Goal: Use online tool/utility: Utilize a website feature to perform a specific function

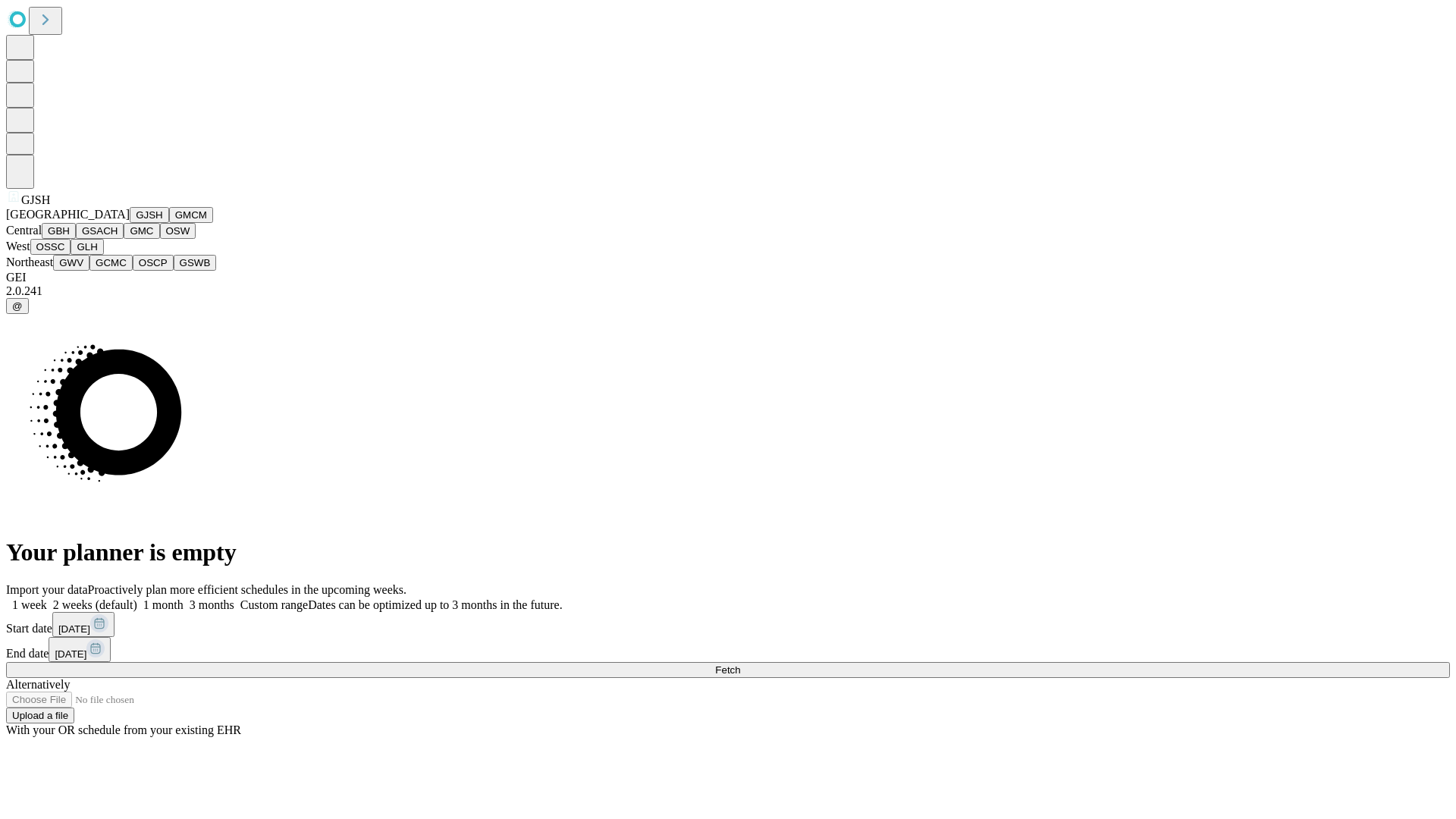
click at [129, 223] on button "GJSH" at bounding box center [148, 215] width 39 height 16
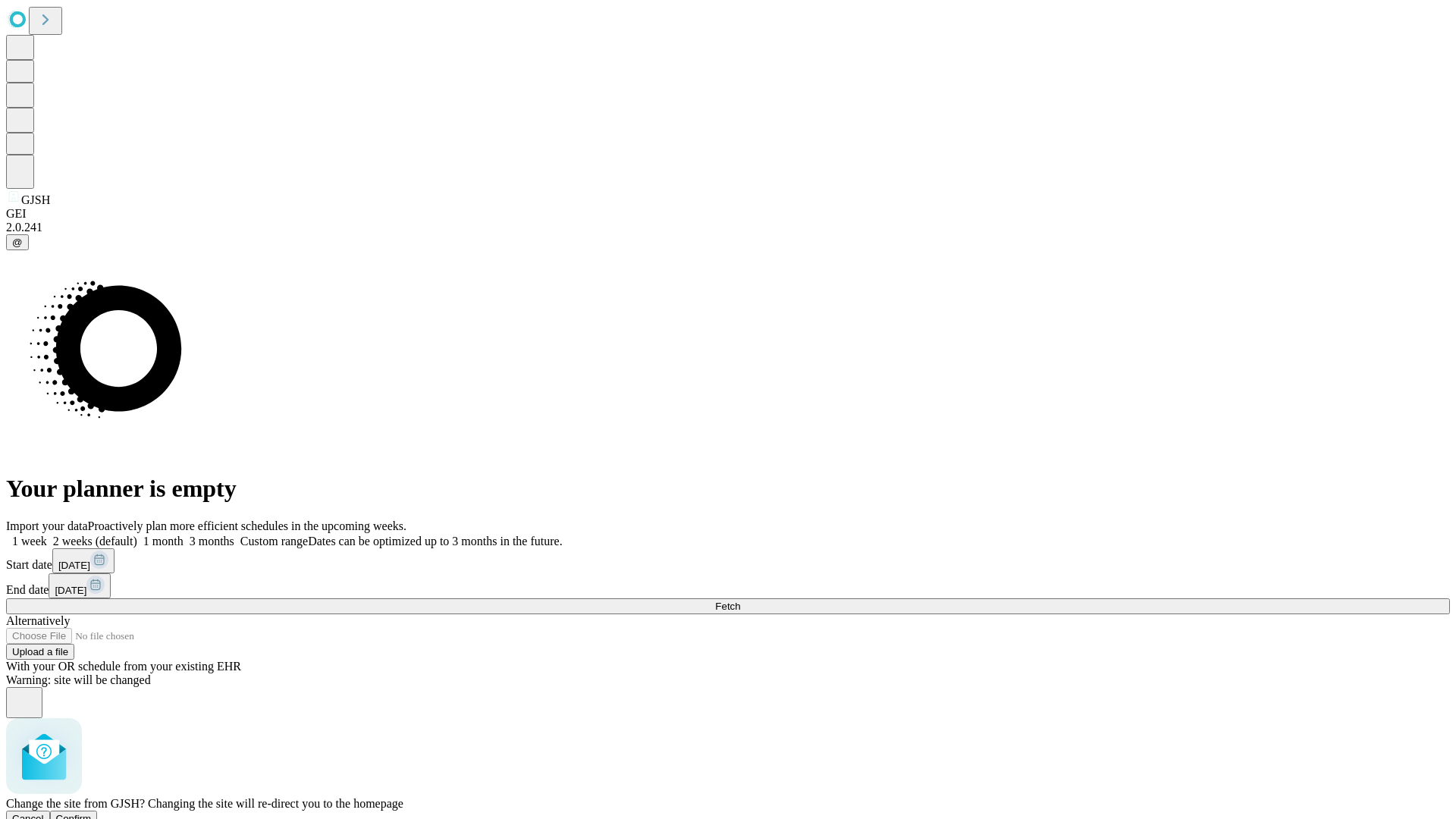
click at [92, 813] on span "Confirm" at bounding box center [73, 819] width 36 height 11
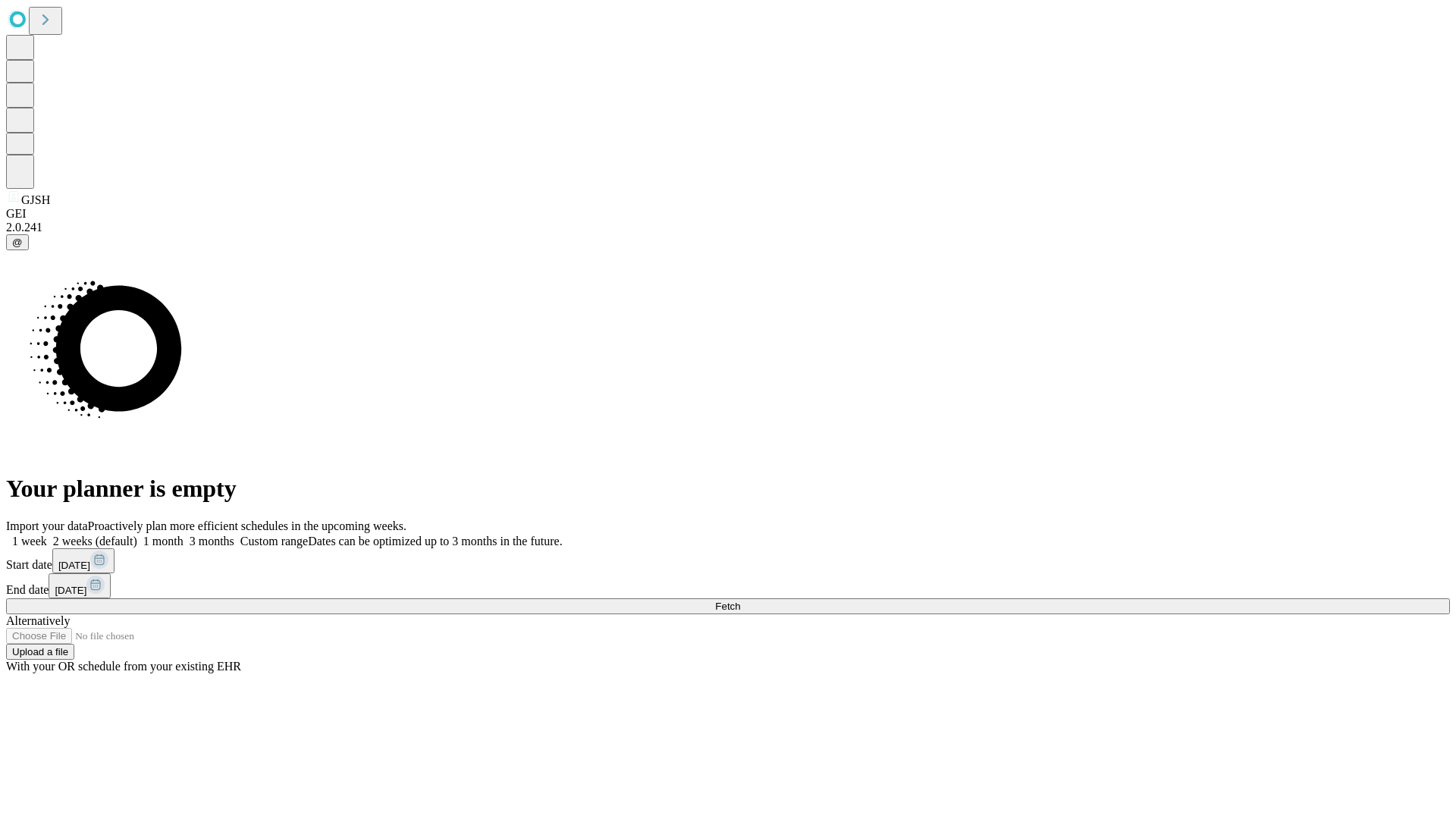
click at [47, 535] on label "1 week" at bounding box center [26, 541] width 41 height 13
click at [740, 601] on span "Fetch" at bounding box center [727, 607] width 25 height 11
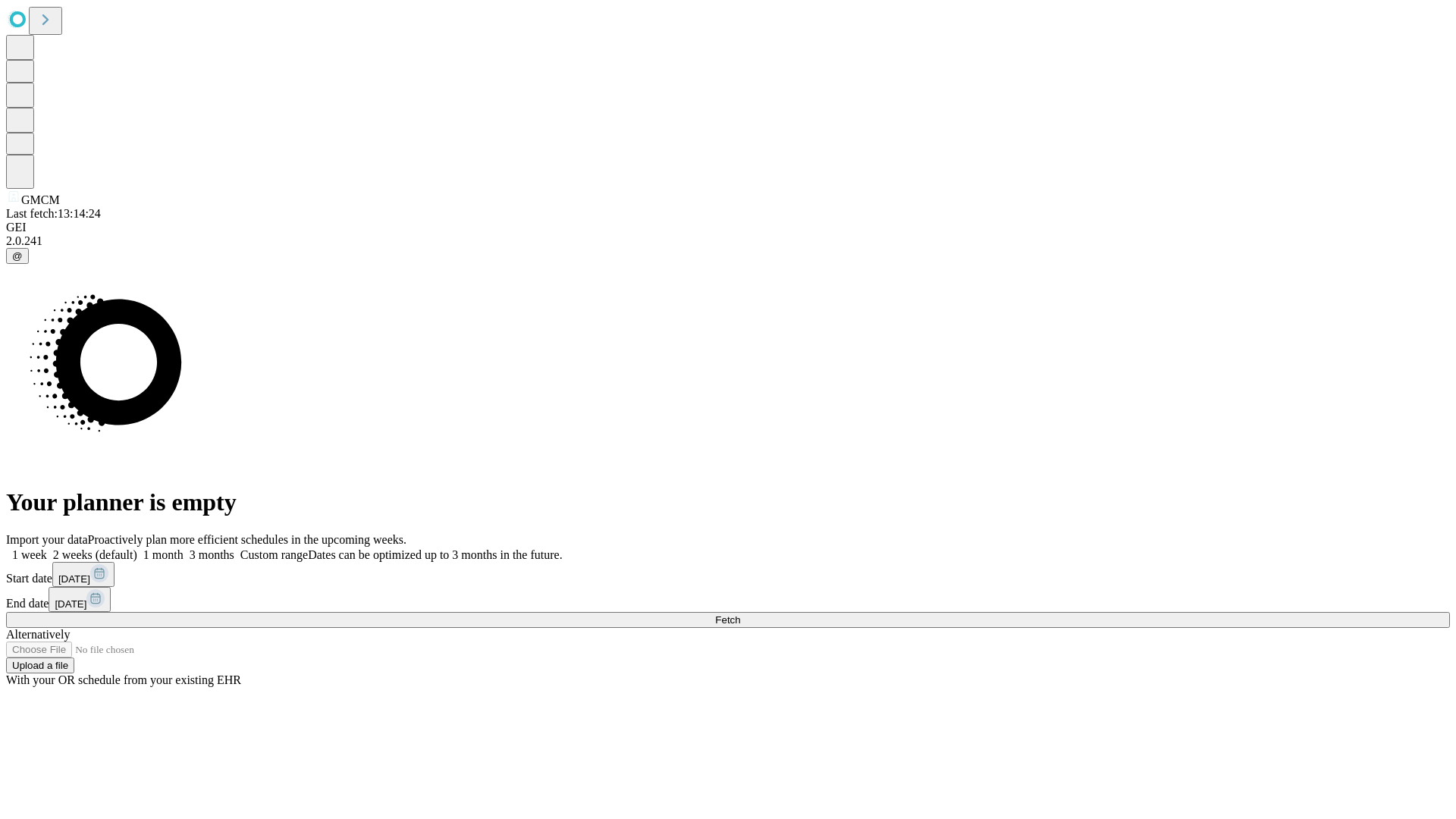
click at [47, 548] on label "1 week" at bounding box center [26, 555] width 41 height 13
click at [740, 615] on span "Fetch" at bounding box center [727, 620] width 25 height 11
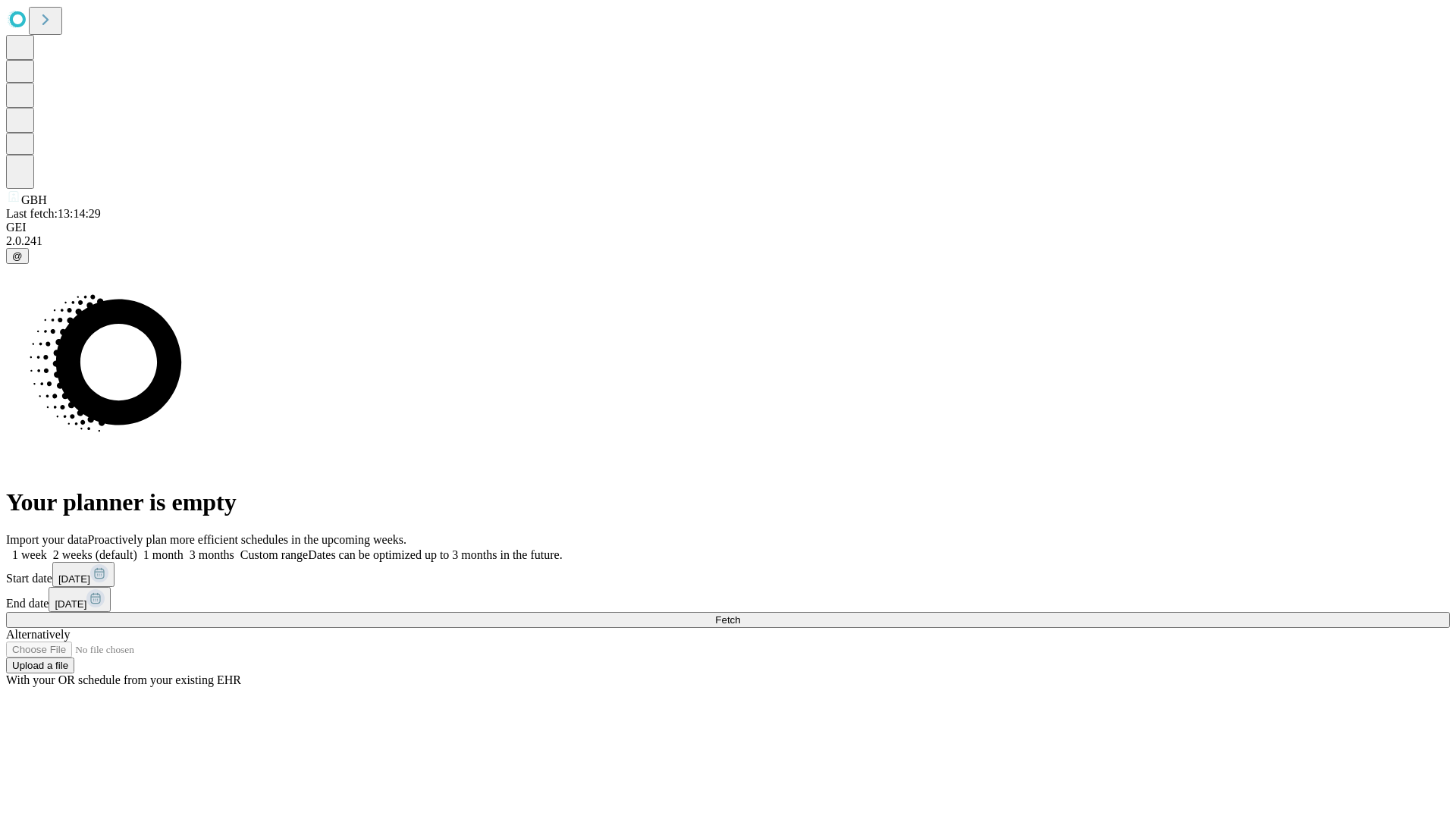
click at [47, 548] on label "1 week" at bounding box center [26, 555] width 41 height 13
click at [740, 615] on span "Fetch" at bounding box center [727, 620] width 25 height 11
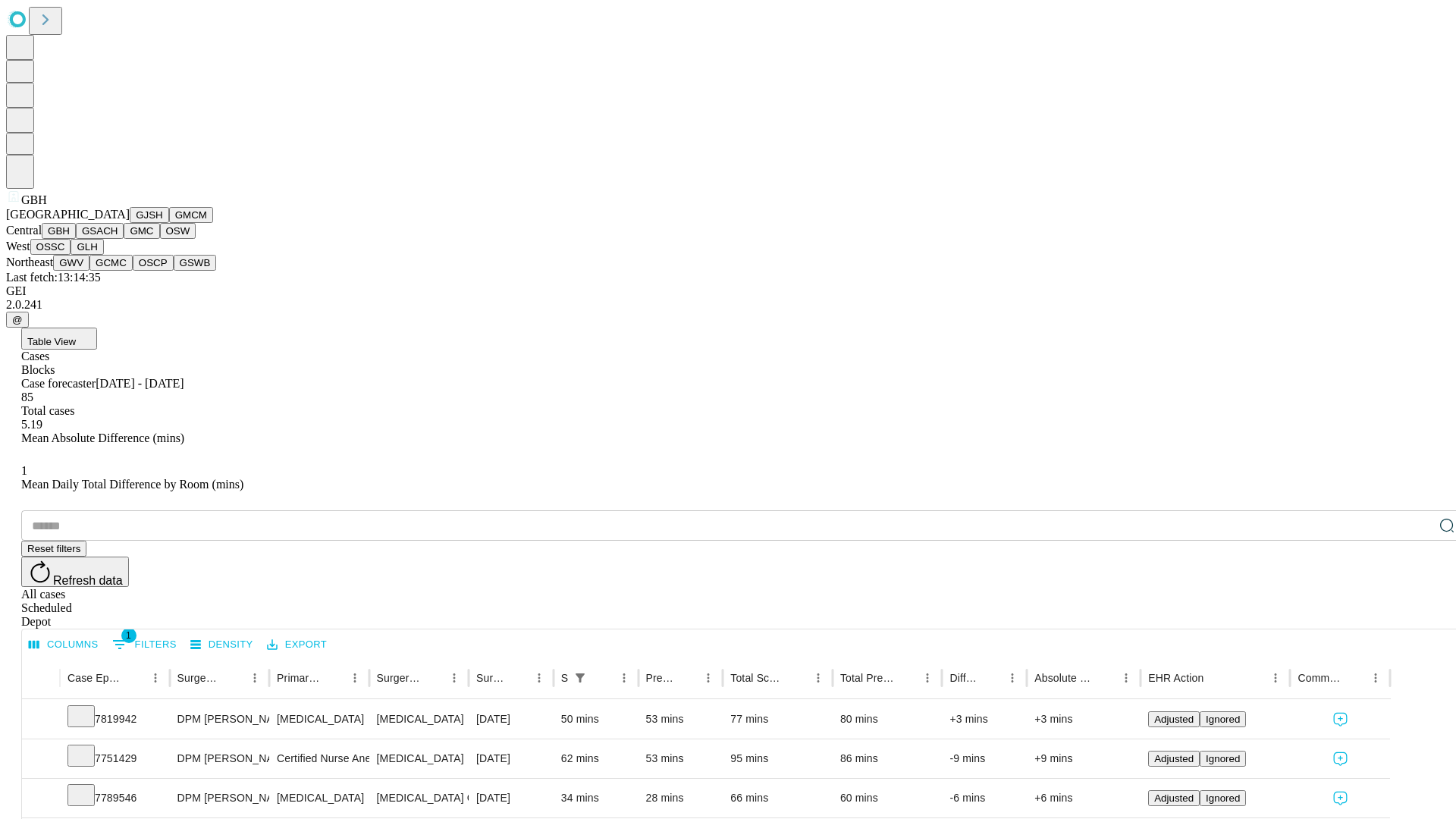
click at [117, 239] on button "GSACH" at bounding box center [100, 231] width 48 height 16
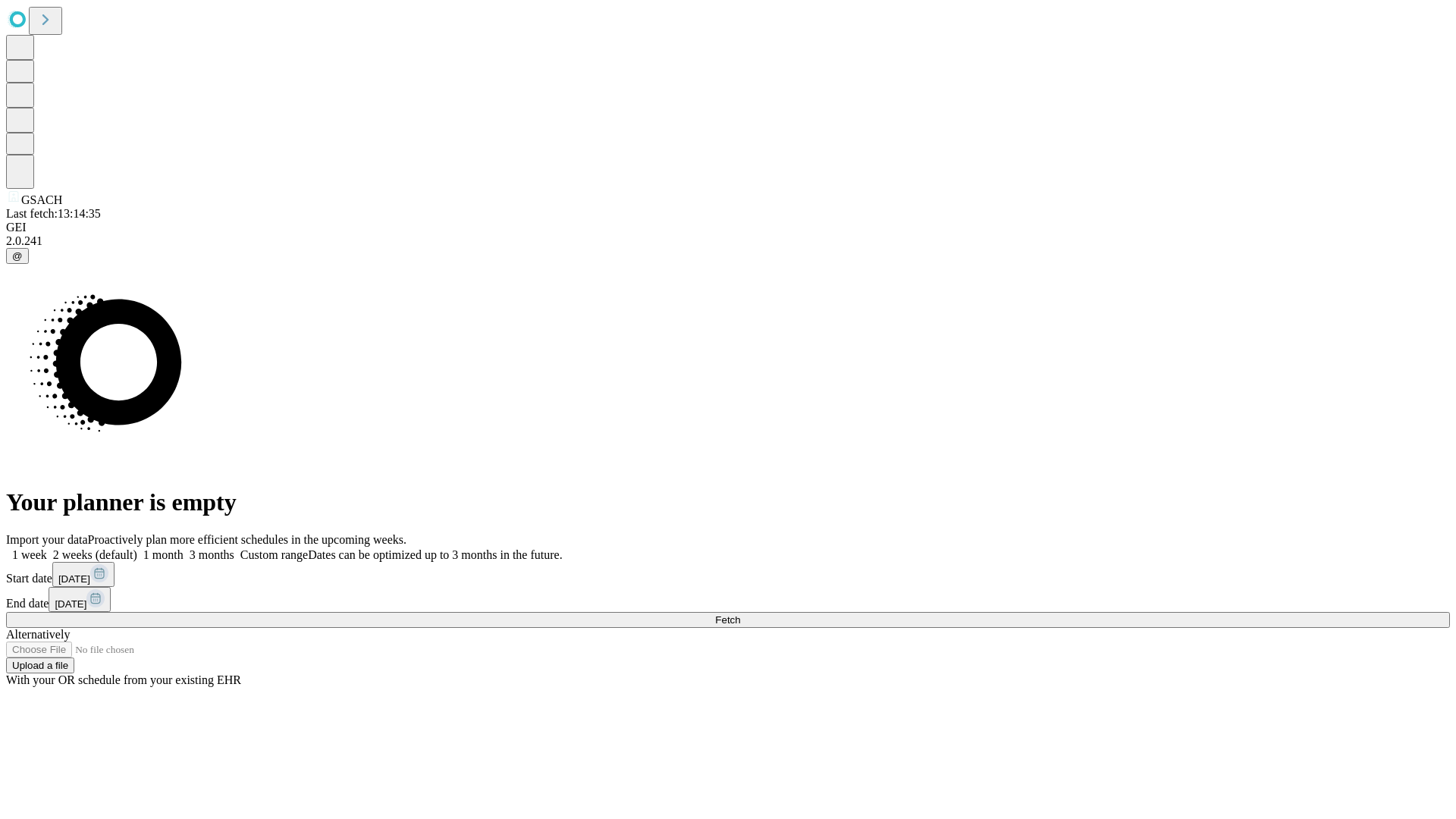
click at [47, 548] on label "1 week" at bounding box center [26, 555] width 41 height 13
click at [740, 615] on span "Fetch" at bounding box center [727, 620] width 25 height 11
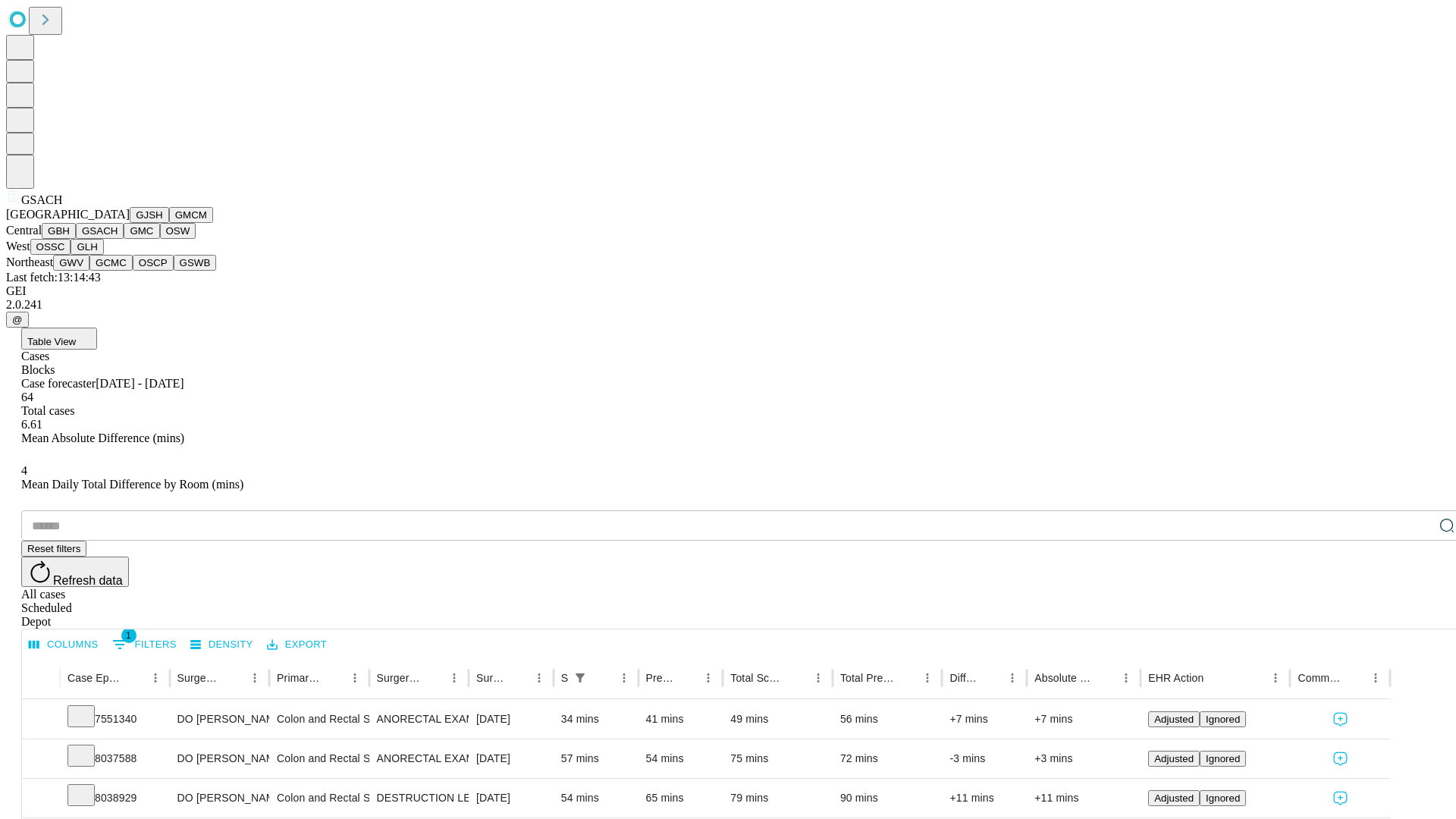
click at [124, 239] on button "GMC" at bounding box center [141, 231] width 36 height 16
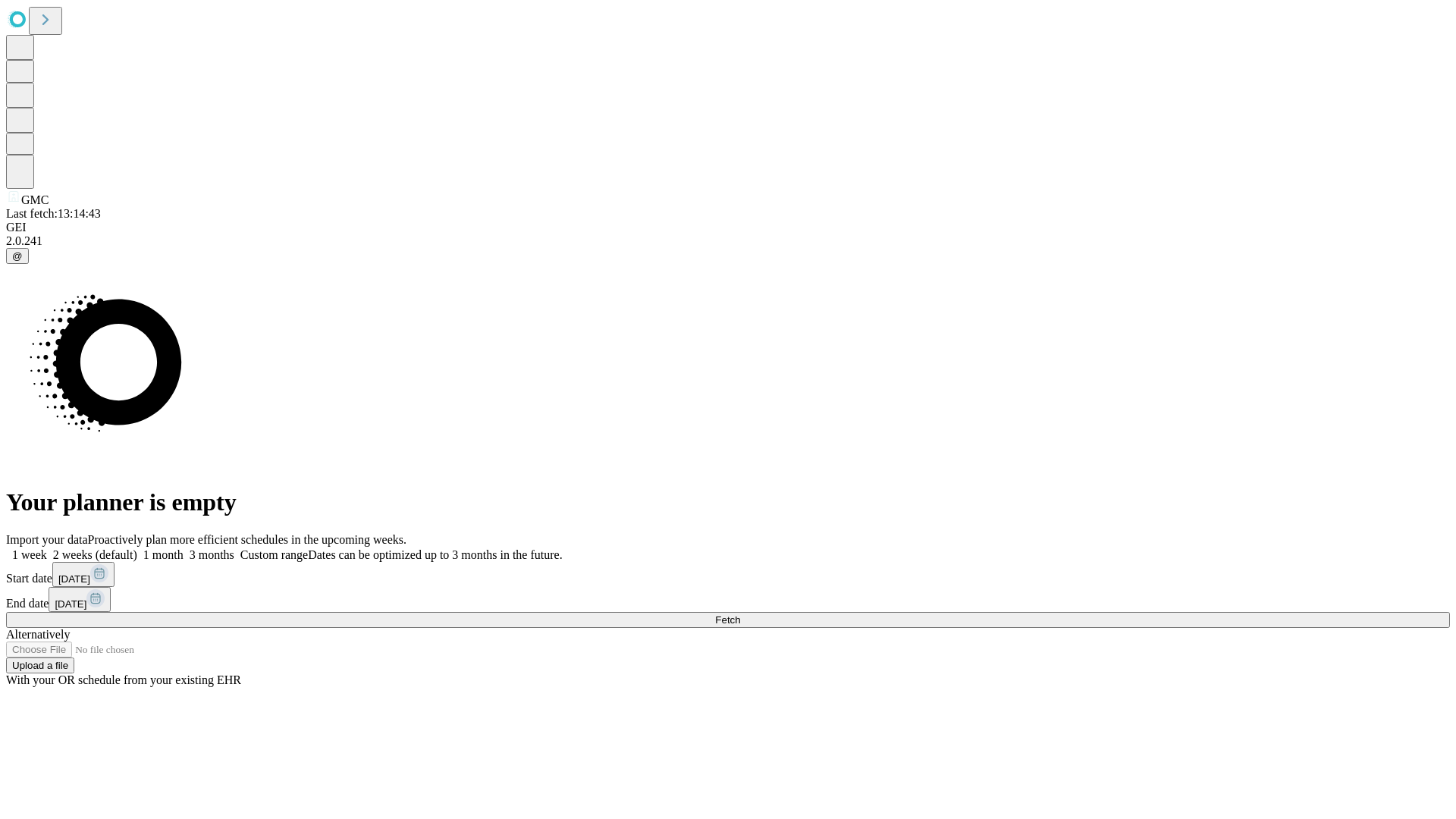
click at [740, 615] on span "Fetch" at bounding box center [727, 620] width 25 height 11
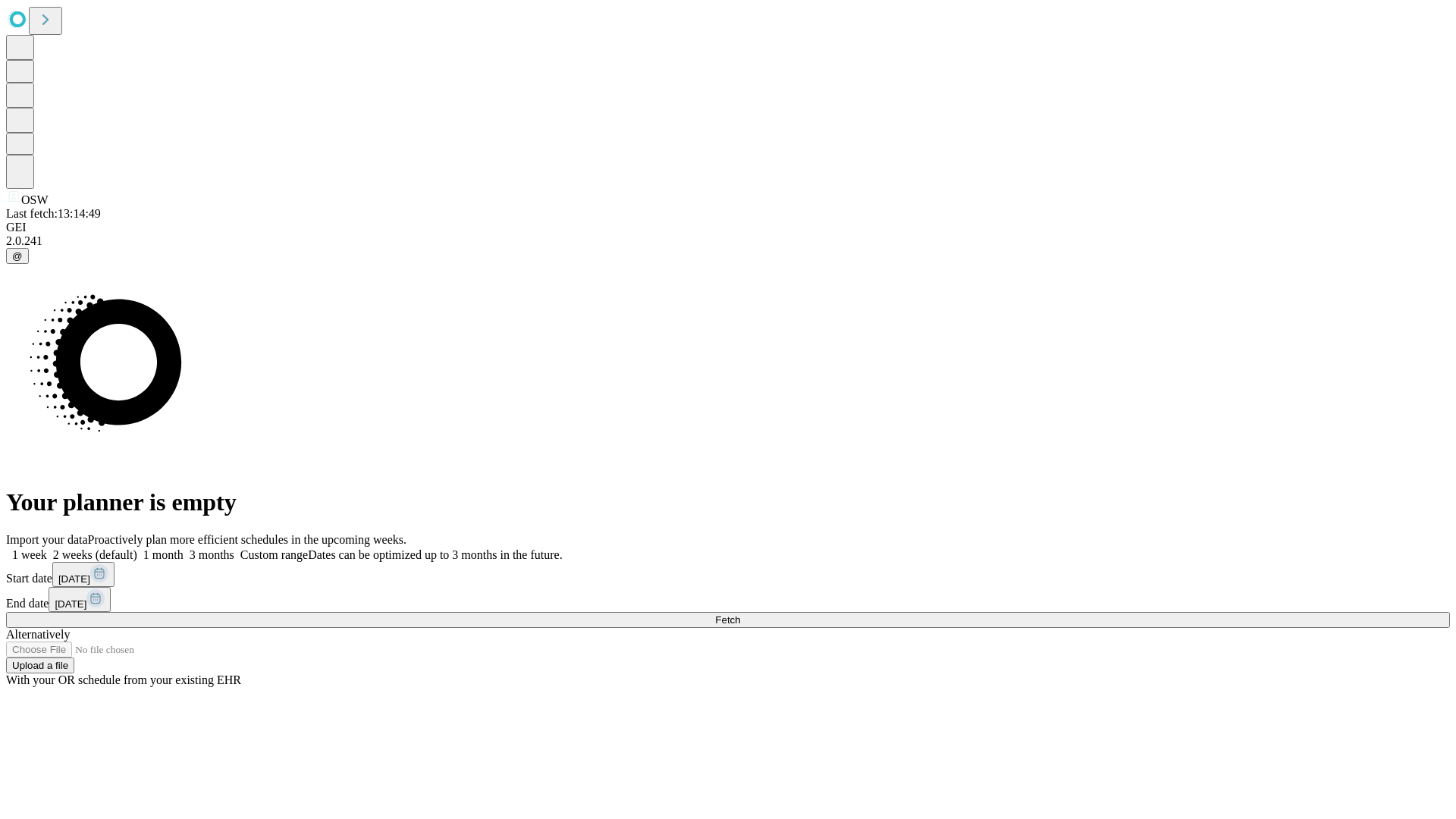
click at [47, 548] on label "1 week" at bounding box center [26, 555] width 41 height 13
click at [740, 615] on span "Fetch" at bounding box center [727, 620] width 25 height 11
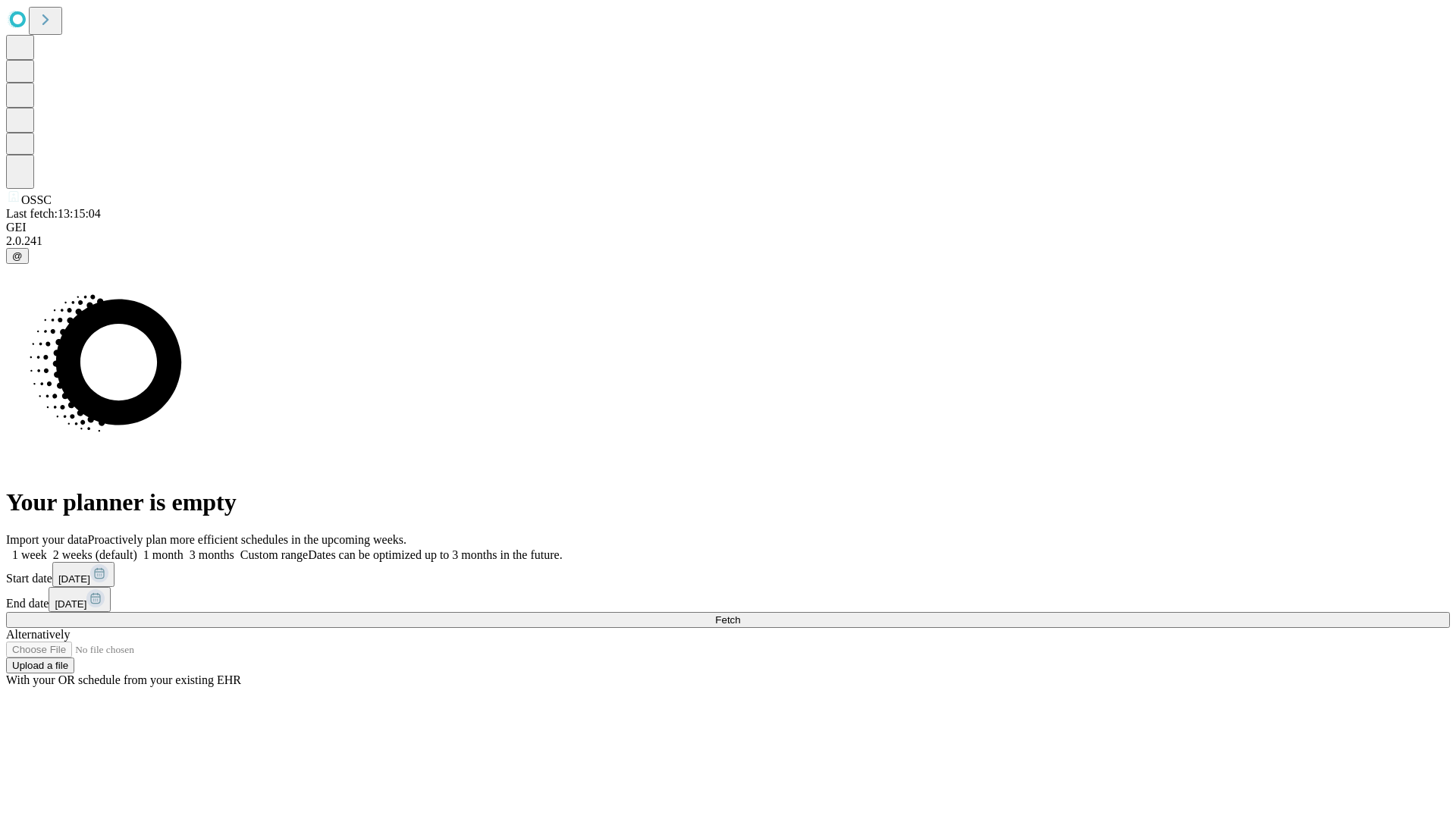
click at [47, 548] on label "1 week" at bounding box center [26, 555] width 41 height 13
click at [740, 615] on span "Fetch" at bounding box center [727, 620] width 25 height 11
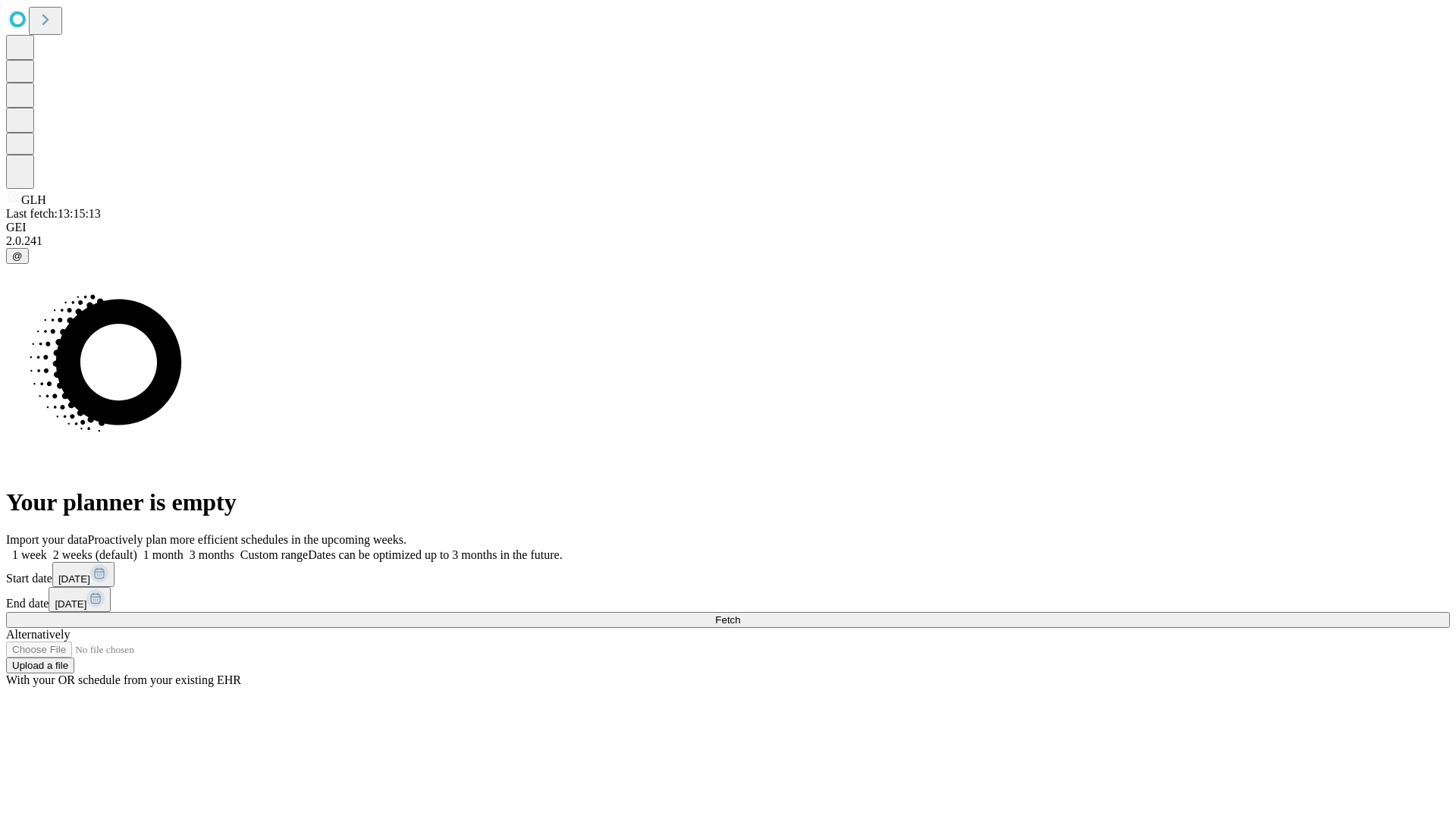
click at [47, 548] on label "1 week" at bounding box center [26, 555] width 41 height 13
click at [740, 615] on span "Fetch" at bounding box center [727, 620] width 25 height 11
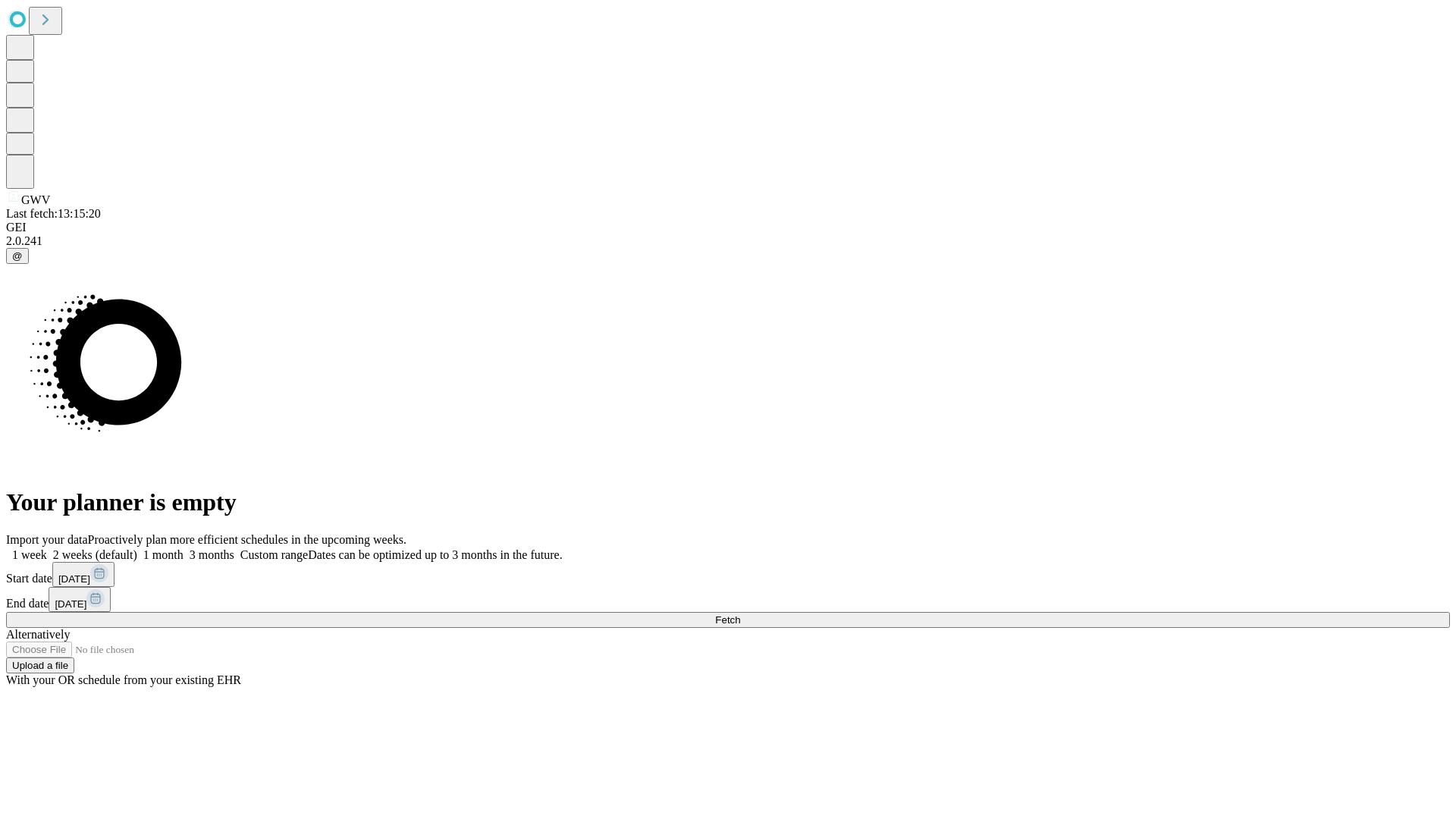
click at [740, 615] on span "Fetch" at bounding box center [727, 620] width 25 height 11
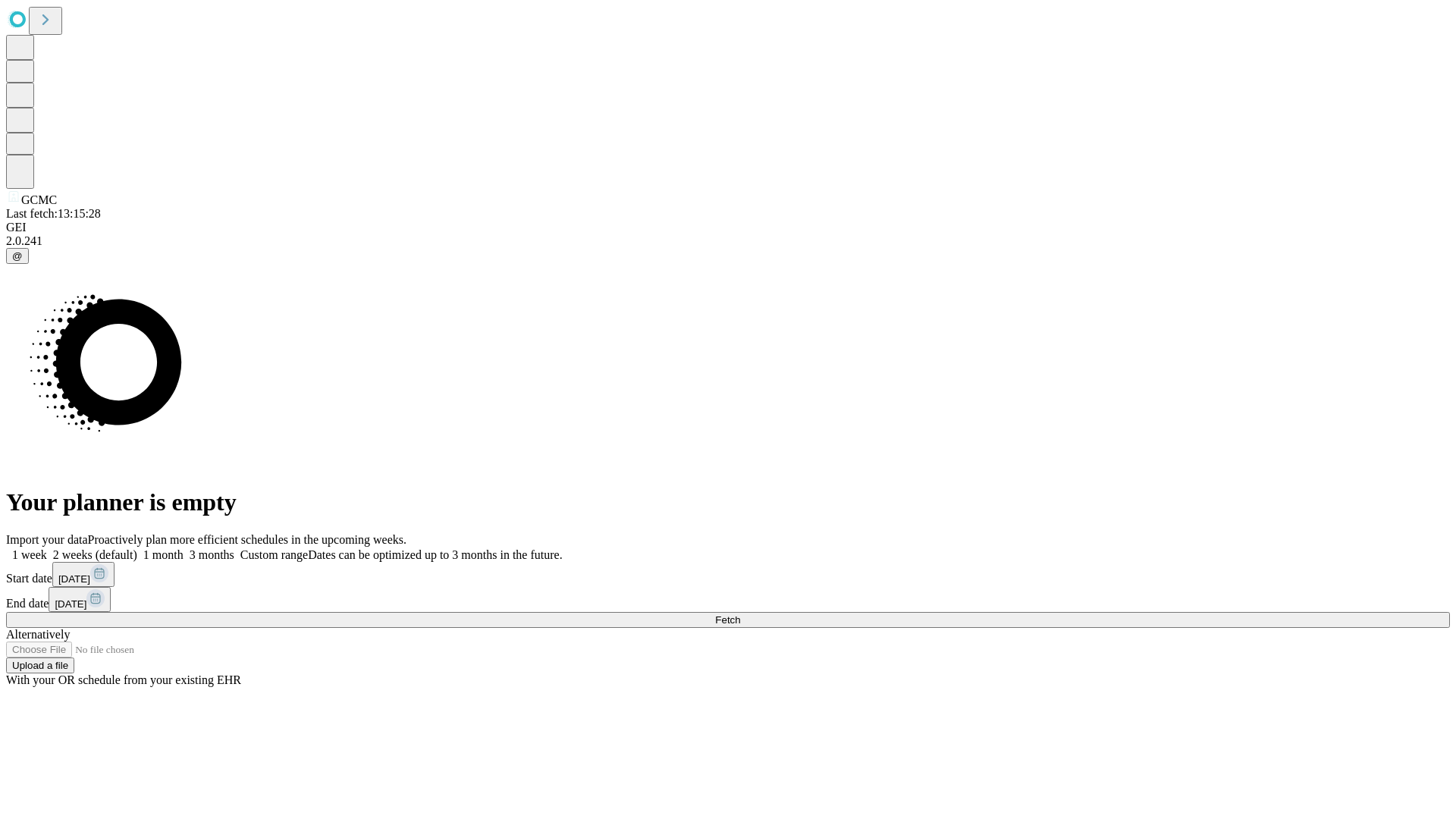
click at [47, 548] on label "1 week" at bounding box center [26, 555] width 41 height 13
click at [740, 615] on span "Fetch" at bounding box center [727, 620] width 25 height 11
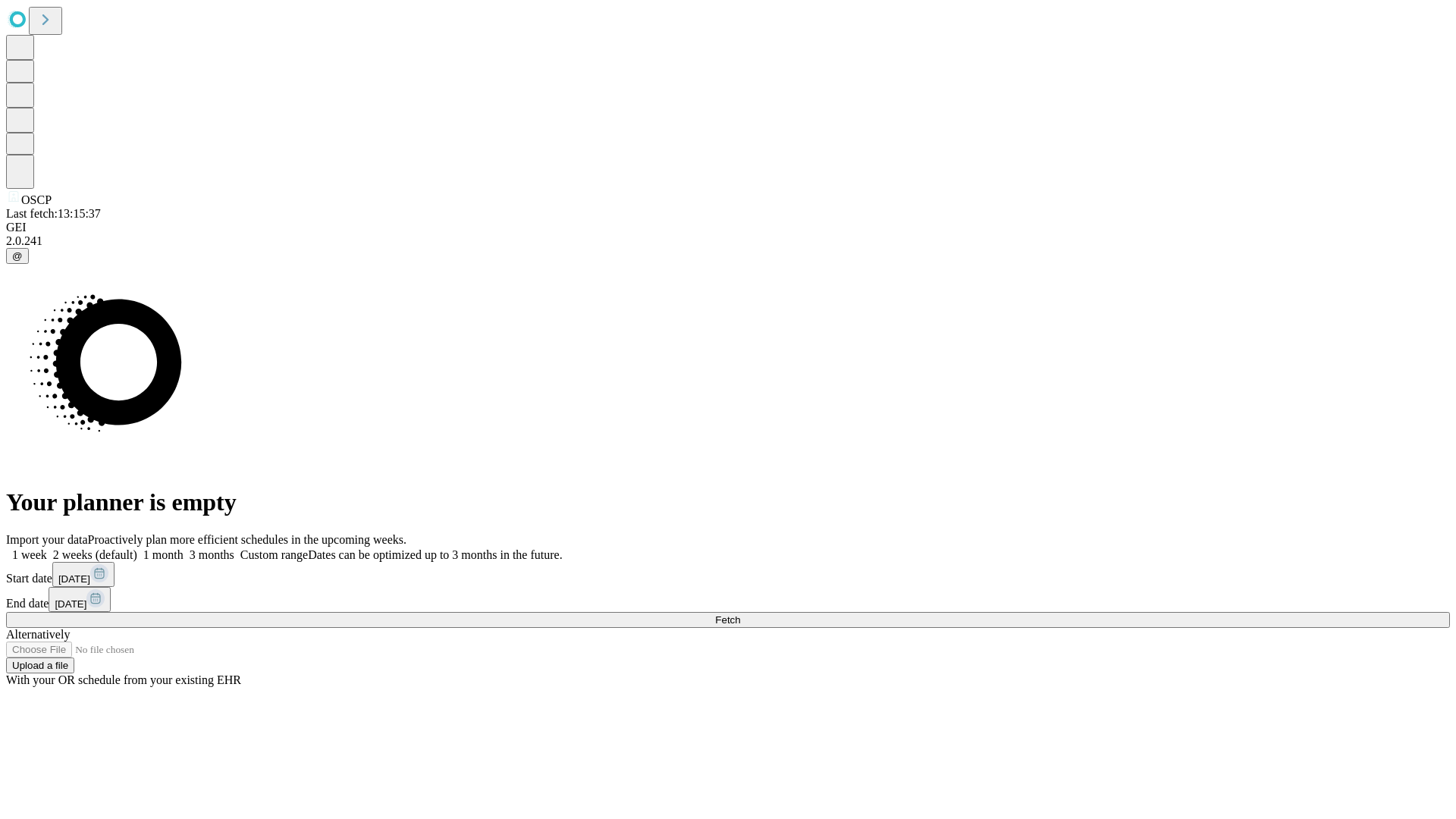
click at [47, 548] on label "1 week" at bounding box center [26, 555] width 41 height 13
click at [740, 615] on span "Fetch" at bounding box center [727, 620] width 25 height 11
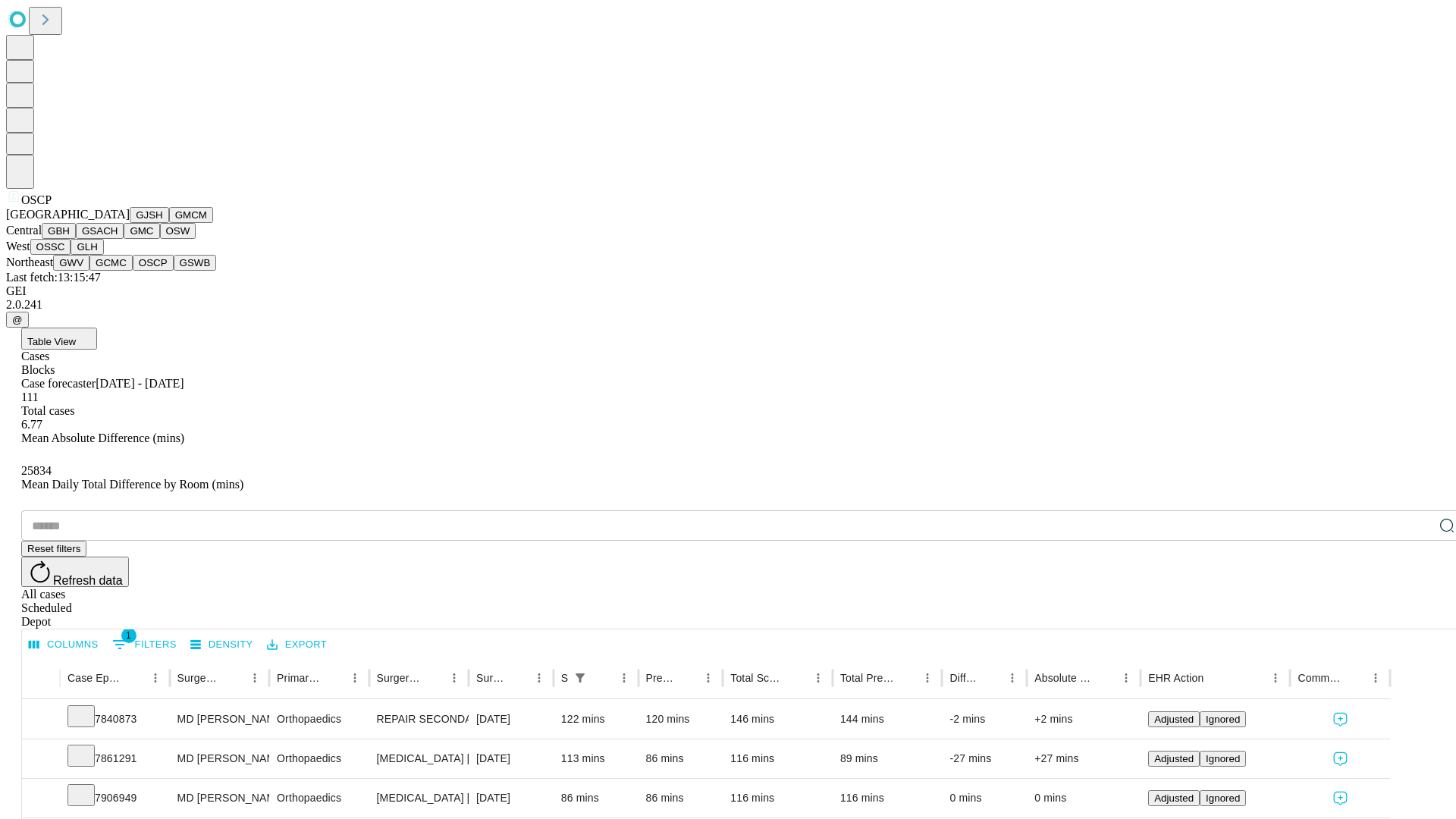
click at [174, 271] on button "GSWB" at bounding box center [196, 263] width 43 height 16
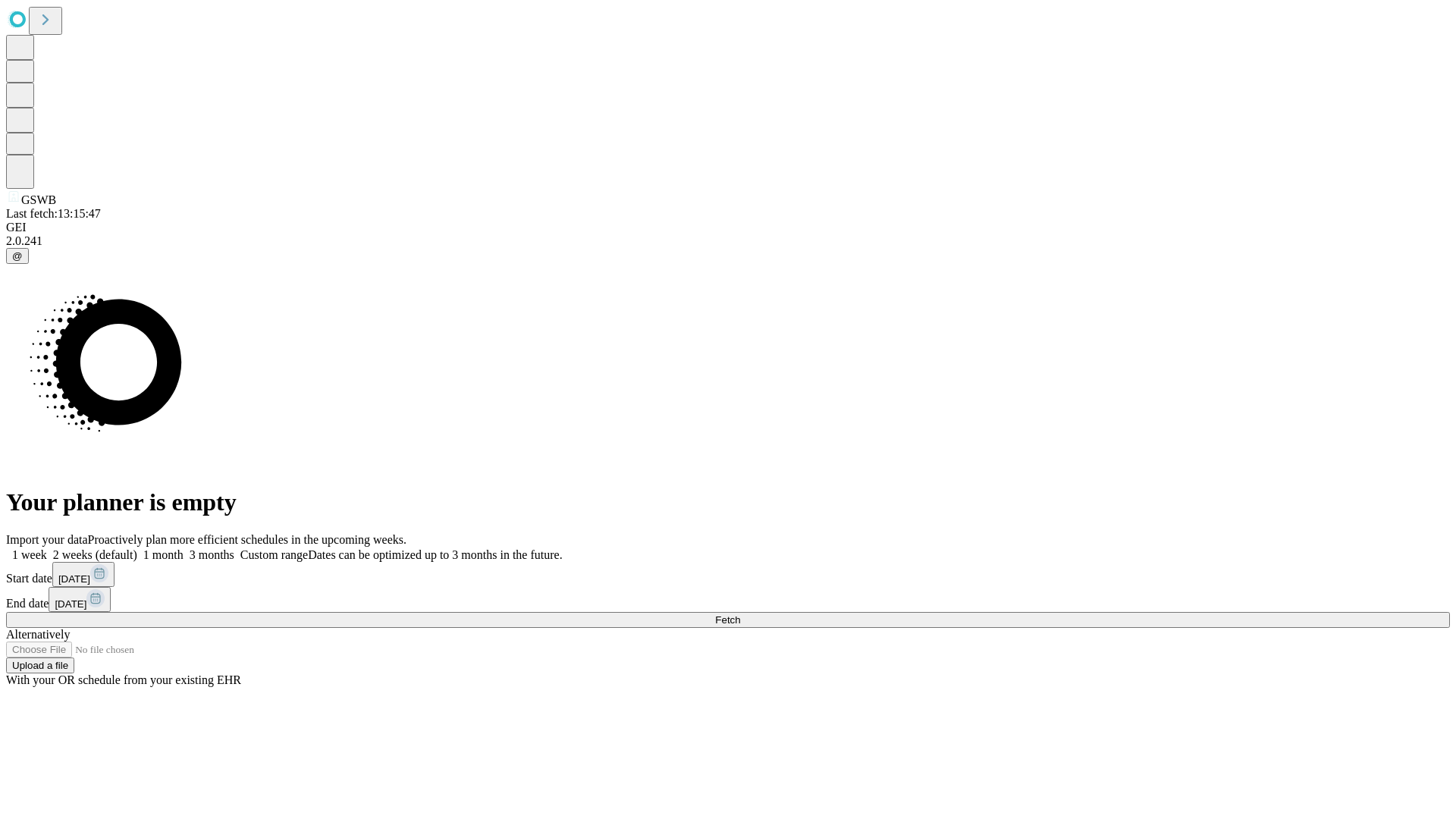
click at [47, 548] on label "1 week" at bounding box center [26, 555] width 41 height 13
click at [740, 615] on span "Fetch" at bounding box center [727, 620] width 25 height 11
